Goal: Find specific page/section: Find specific page/section

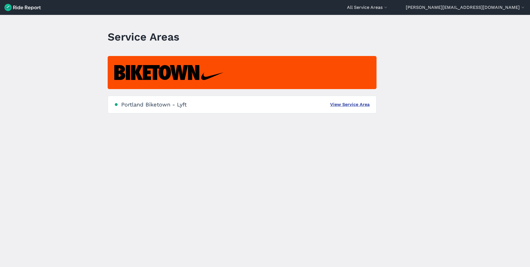
click at [349, 107] on link "View Service Area" at bounding box center [349, 104] width 39 height 7
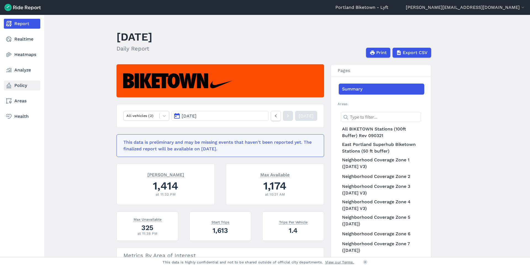
click at [17, 84] on link "Policy" at bounding box center [22, 86] width 36 height 10
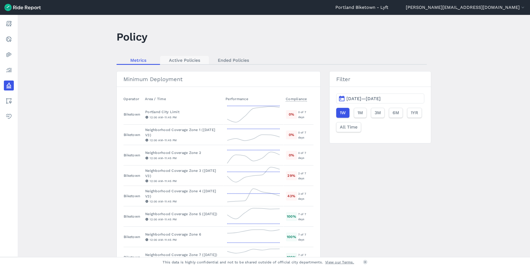
click at [177, 62] on link "Active Policies" at bounding box center [184, 60] width 49 height 8
